Goal: Information Seeking & Learning: Learn about a topic

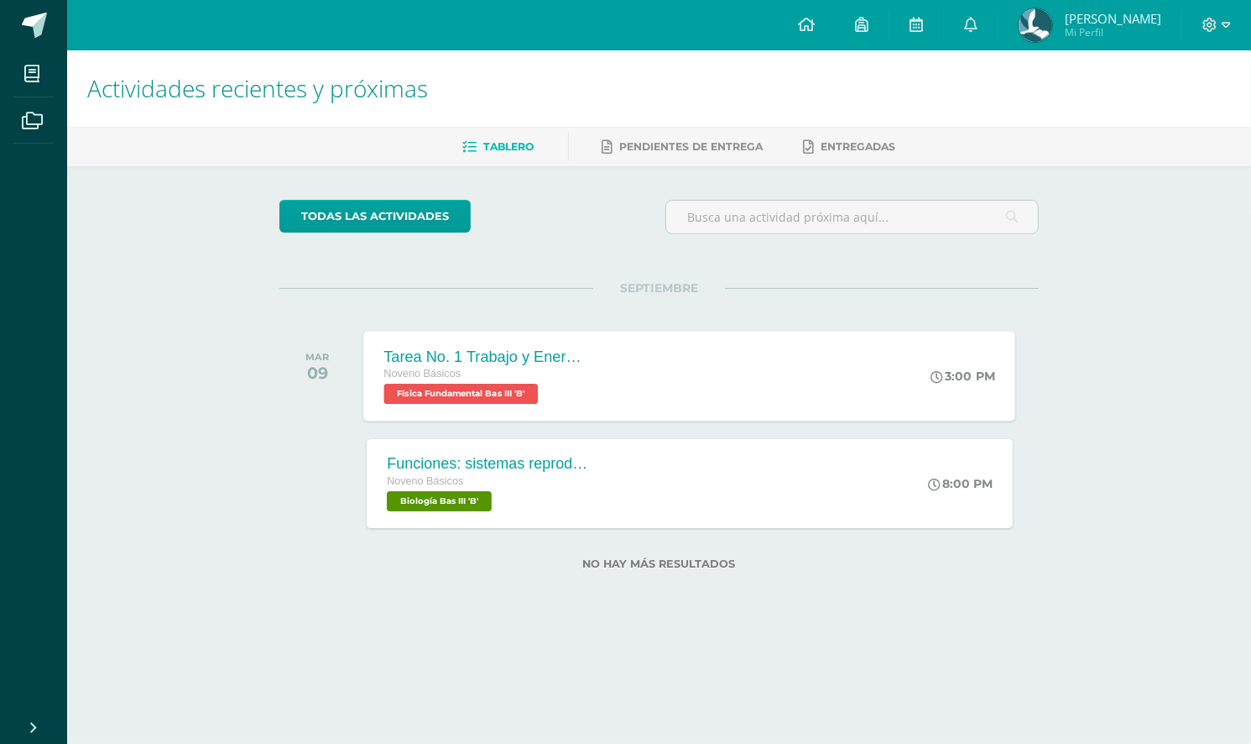
click at [735, 413] on div "Tarea No. 1 Trabajo y Energía Noveno Básicos Física Fundamental Bas III 'B' 3:0…" at bounding box center [690, 376] width 652 height 90
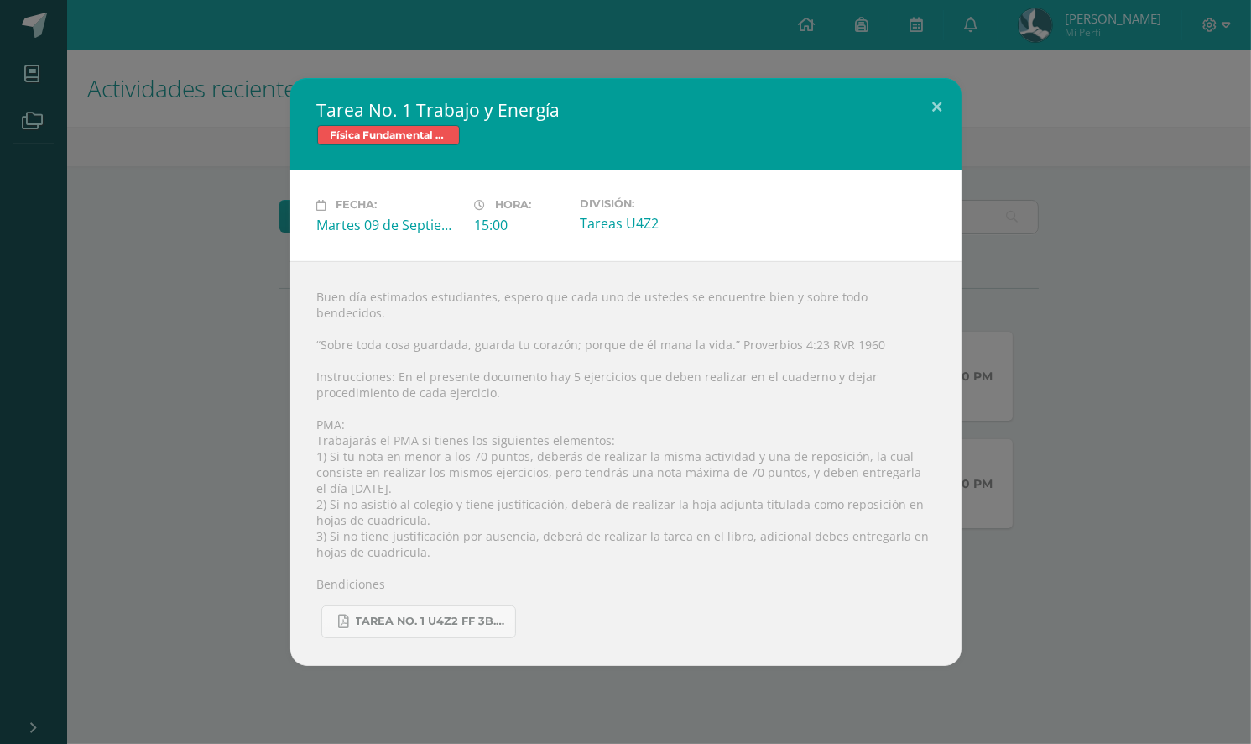
drag, startPoint x: 130, startPoint y: 252, endPoint x: 91, endPoint y: 154, distance: 105.8
click at [130, 250] on div "Tarea No. 1 Trabajo y Energía Física Fundamental Bas III Fecha: [DATE] Hora: 15…" at bounding box center [626, 371] width 1238 height 587
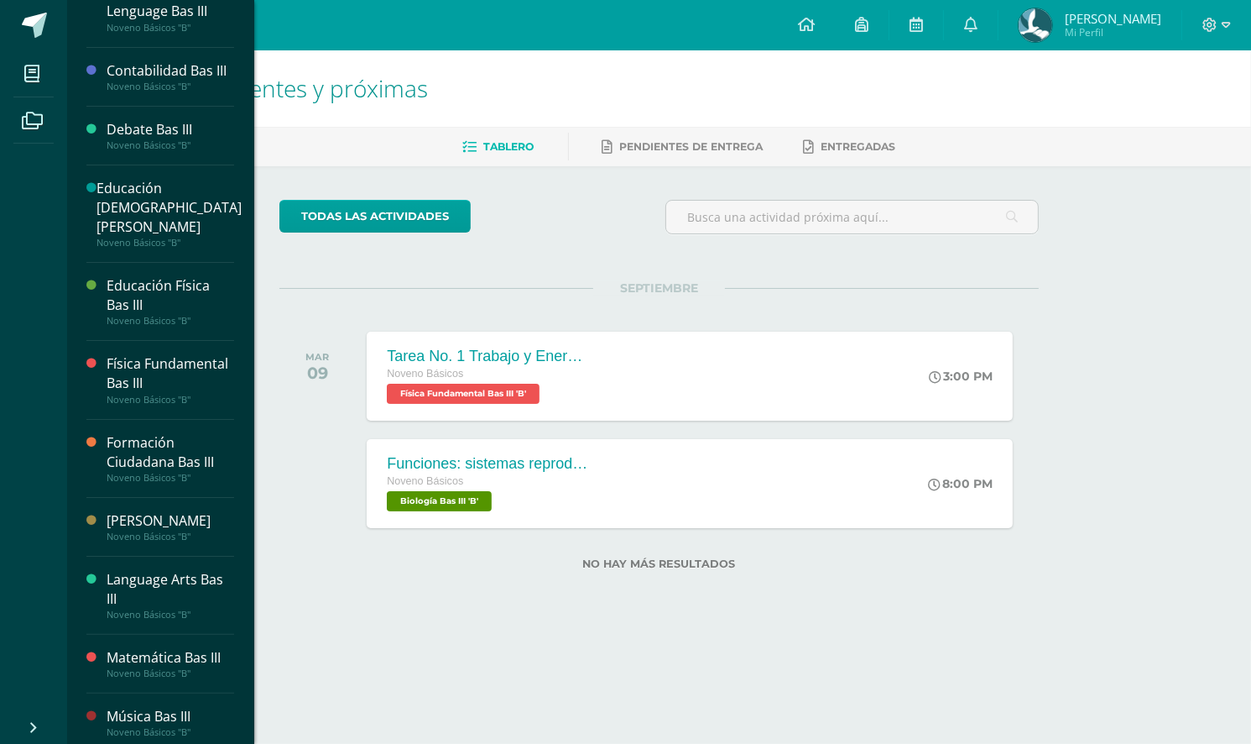
click at [185, 376] on div "Física Fundamental Bas III" at bounding box center [171, 373] width 128 height 39
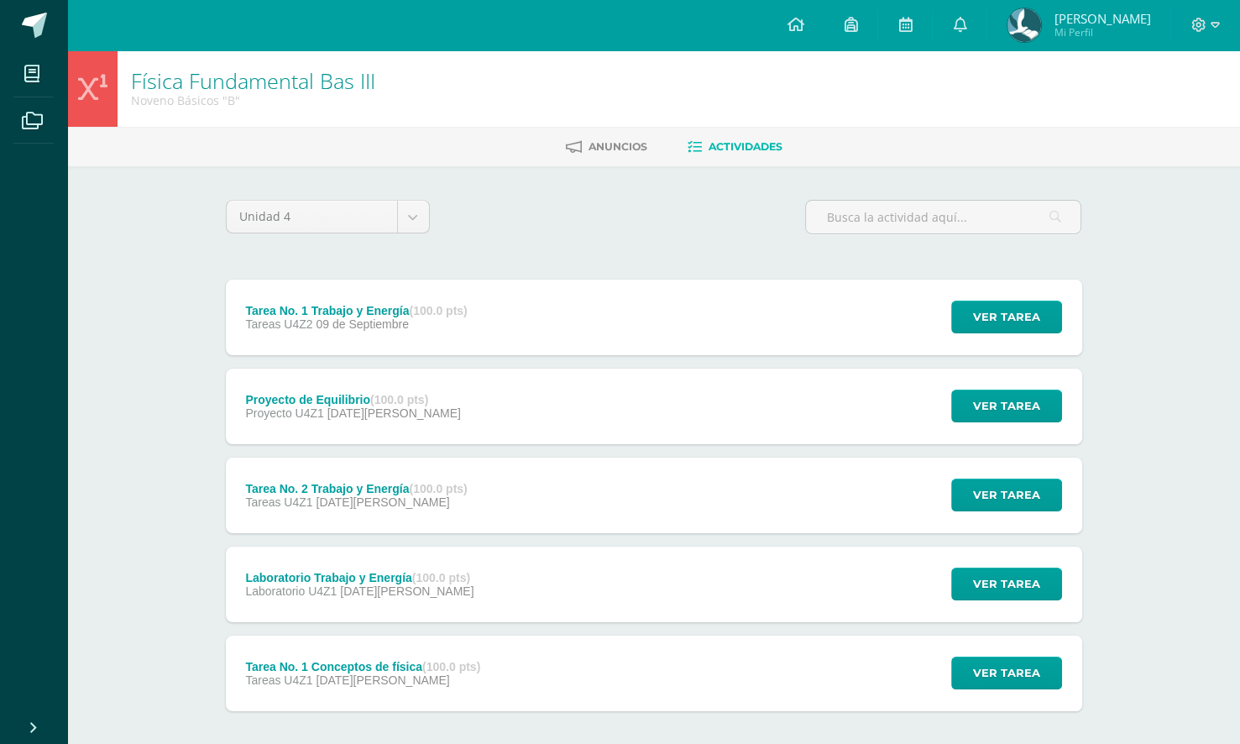
click at [509, 305] on div "Tarea No. 1 Trabajo y Energía (100.0 pts) Tareas U4Z2 [DATE] Ver tarea Tarea No…" at bounding box center [654, 318] width 856 height 76
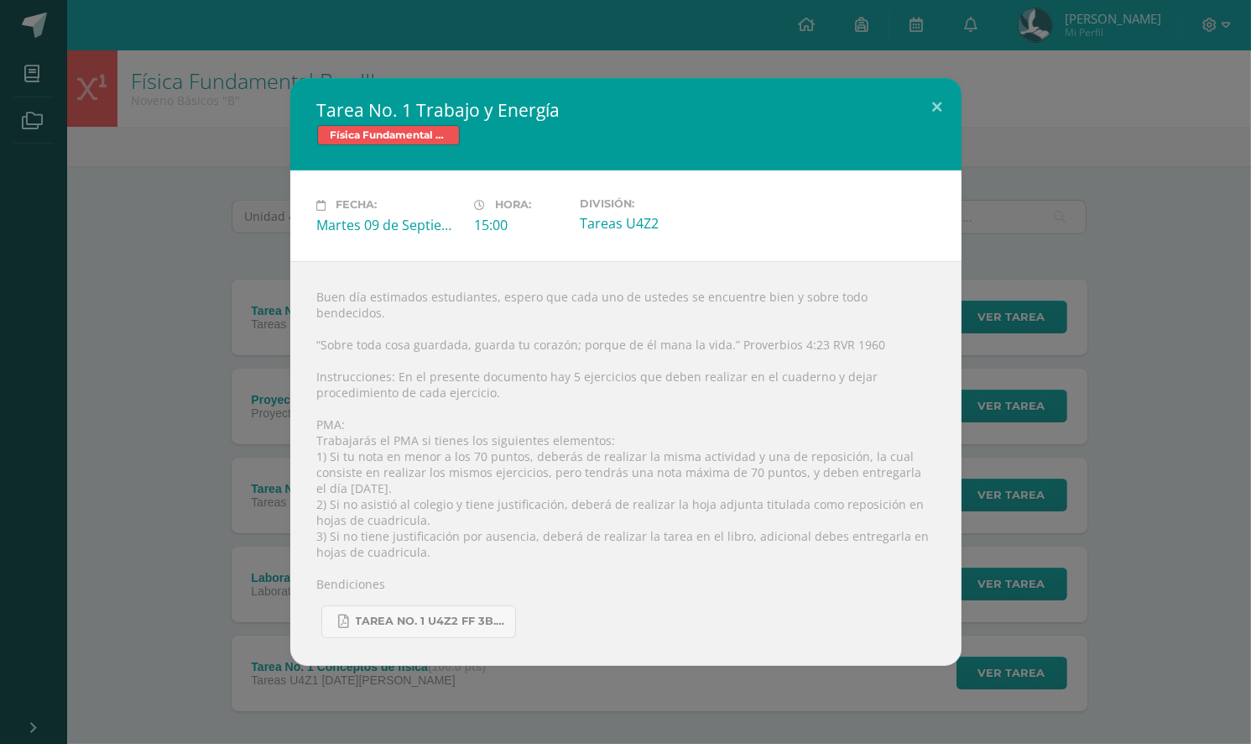
click at [384, 596] on div "Tarea No. 1 U4Z2 FF 3B.pdf" at bounding box center [626, 615] width 618 height 46
click at [379, 626] on link "Tarea No. 1 U4Z2 FF 3B.pdf" at bounding box center [418, 621] width 195 height 33
drag, startPoint x: 225, startPoint y: 163, endPoint x: 264, endPoint y: 151, distance: 41.2
click at [231, 200] on div "Tarea No. 1 Trabajo y Energía Física Fundamental Bas III Fecha: [DATE] Hora: 15…" at bounding box center [626, 371] width 1238 height 587
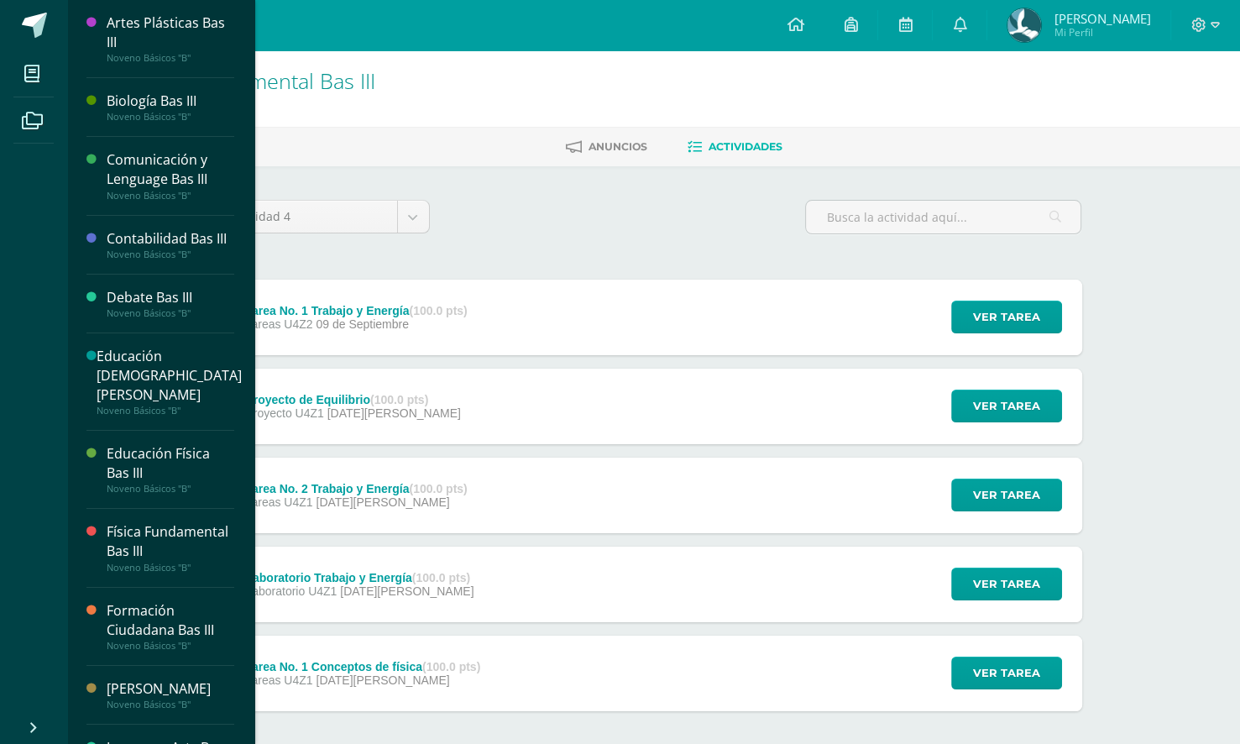
click at [129, 123] on div "Biología Bas III Noveno Básicos "B"" at bounding box center [160, 107] width 148 height 59
click at [140, 116] on div "Noveno Básicos "B"" at bounding box center [171, 117] width 128 height 12
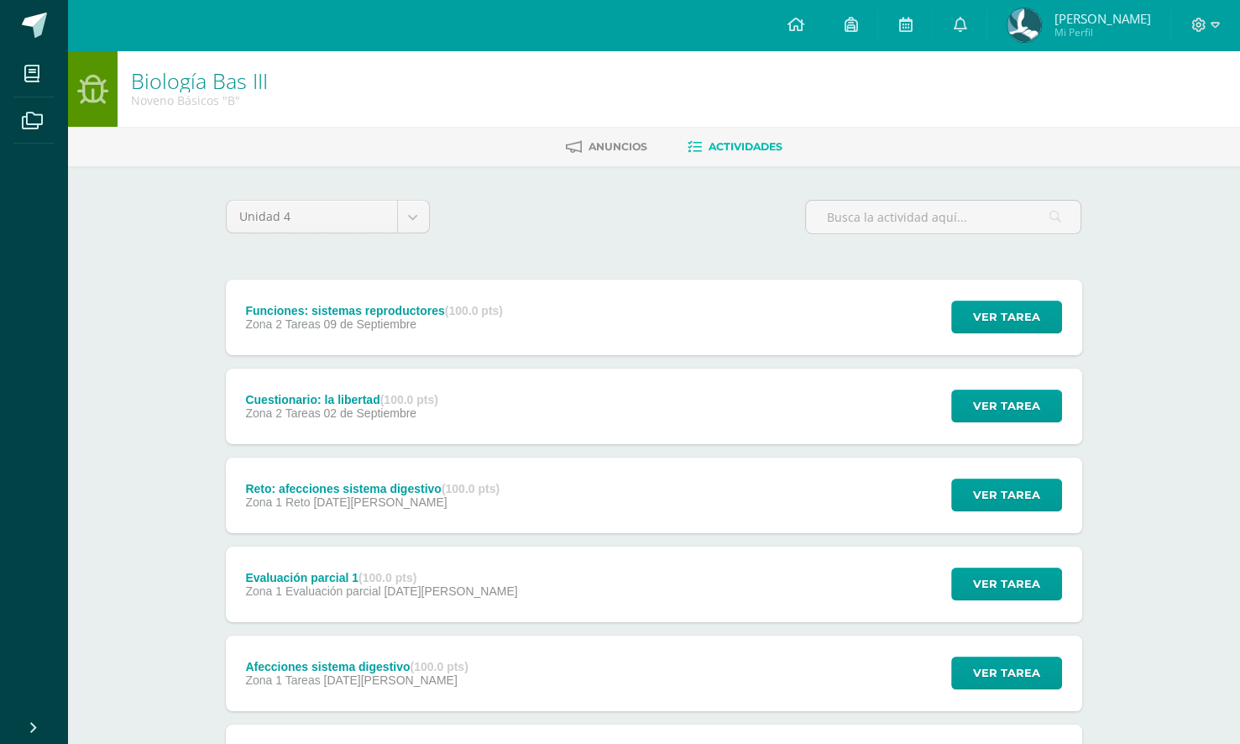
click at [427, 409] on div "Zona 2 Tareas 02 de Septiembre" at bounding box center [341, 412] width 193 height 13
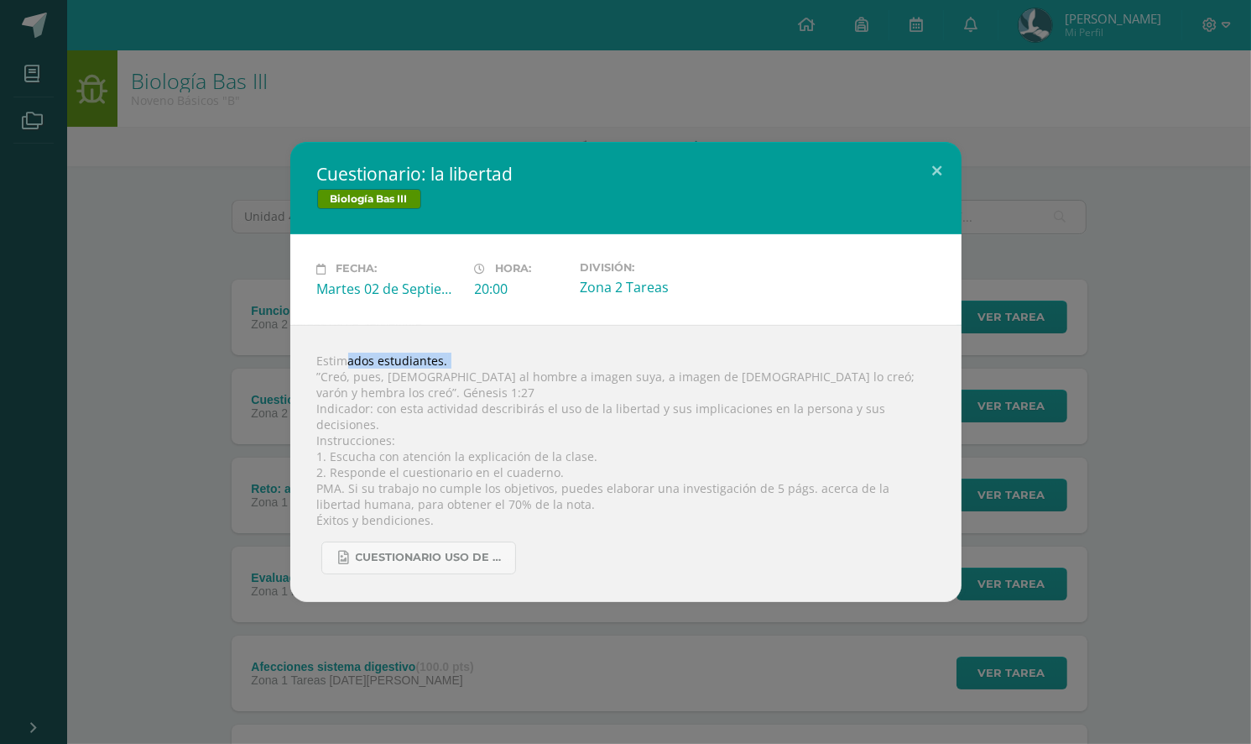
drag, startPoint x: 250, startPoint y: 358, endPoint x: 318, endPoint y: 398, distance: 78.6
click at [318, 398] on div "Cuestionario: la libertad Biología Bas III Fecha: Martes 02 de Septiembre Hora:…" at bounding box center [626, 371] width 1238 height 459
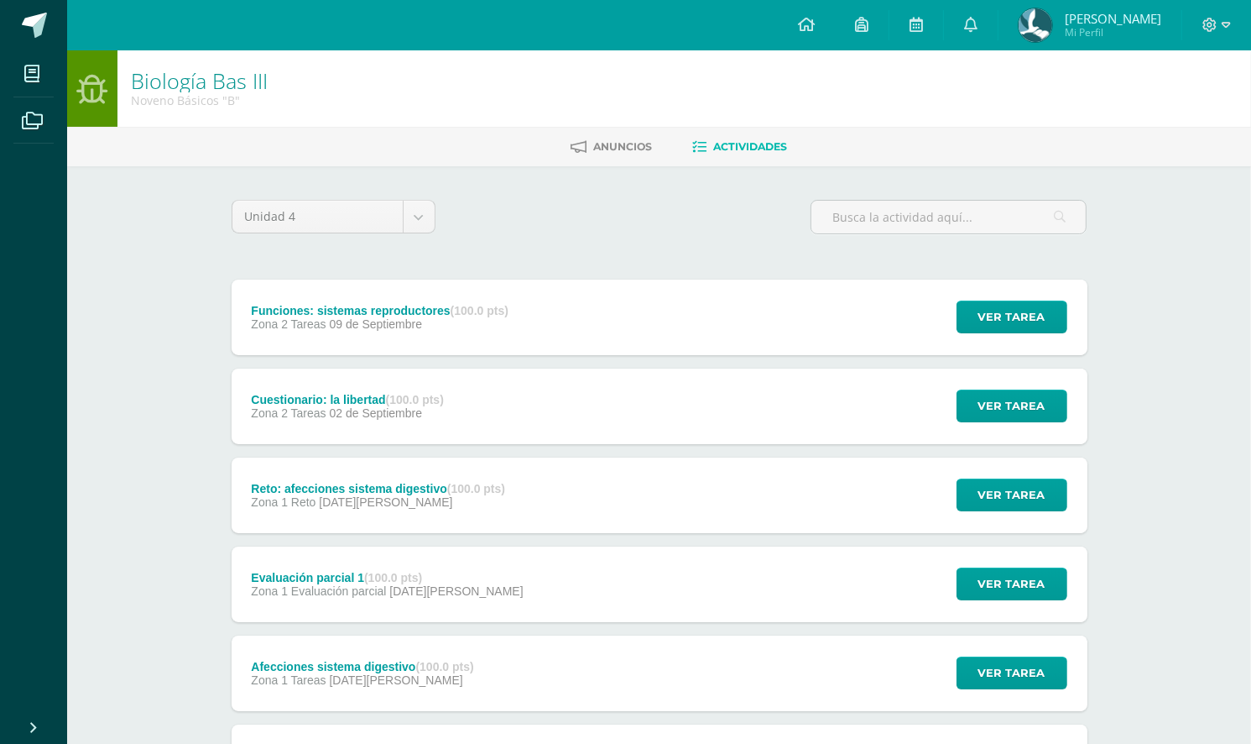
click at [385, 426] on div "Estimados estudiantes. ”Creó, pues, Dios al hombre a imagen suya, a imagen de D…" at bounding box center [626, 453] width 604 height 249
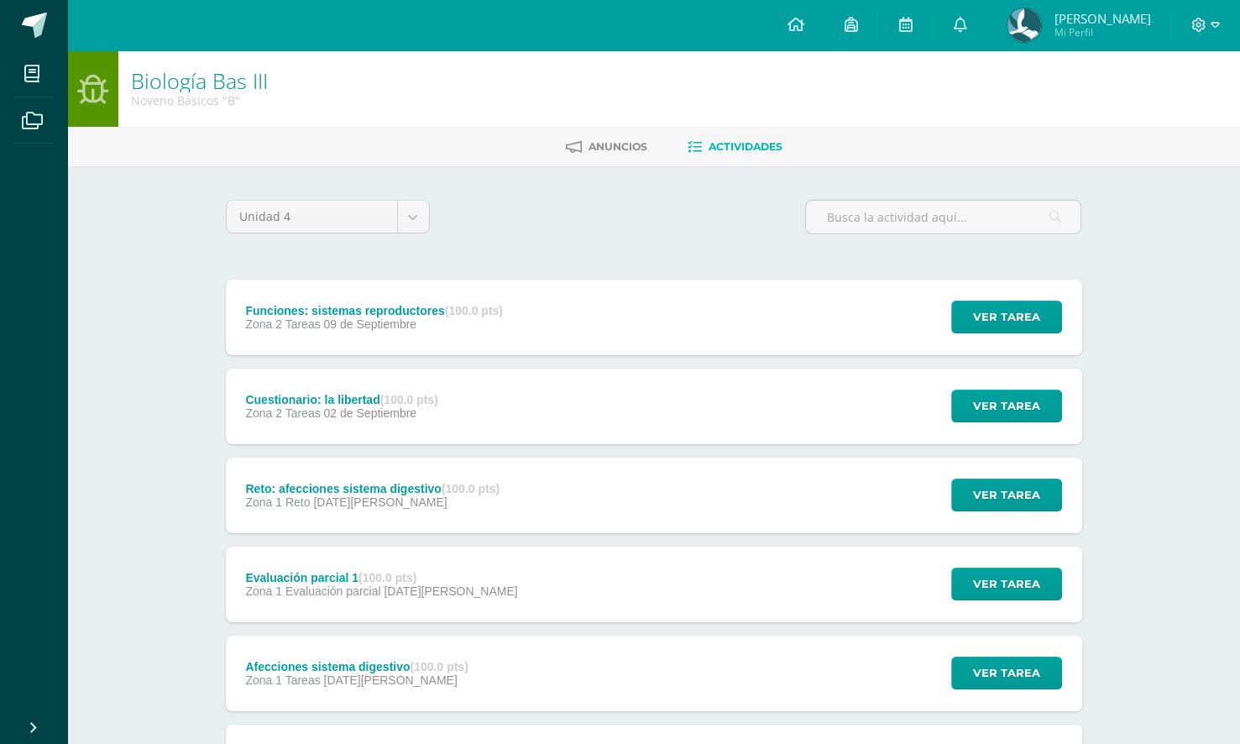
click at [385, 426] on div "Cuestionario: la libertad (100.0 pts) Zona 2 Tareas 02 de Septiembre" at bounding box center [342, 406] width 233 height 76
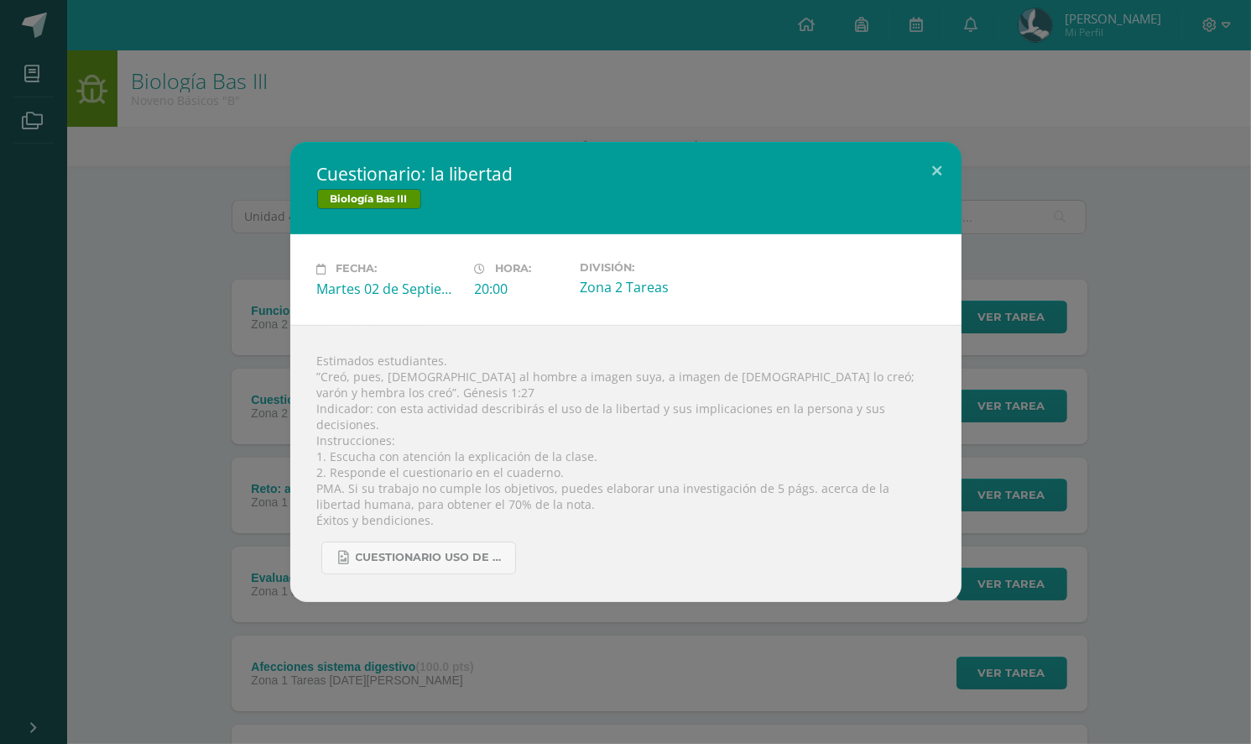
click at [459, 559] on div "Estimados estudiantes. ”Creó, pues, Dios al hombre a imagen suya, a imagen de D…" at bounding box center [625, 463] width 671 height 277
click at [459, 551] on span "Cuestionario uso de la libertad.jpg" at bounding box center [431, 557] width 151 height 13
